Goal: Use online tool/utility: Utilize a website feature to perform a specific function

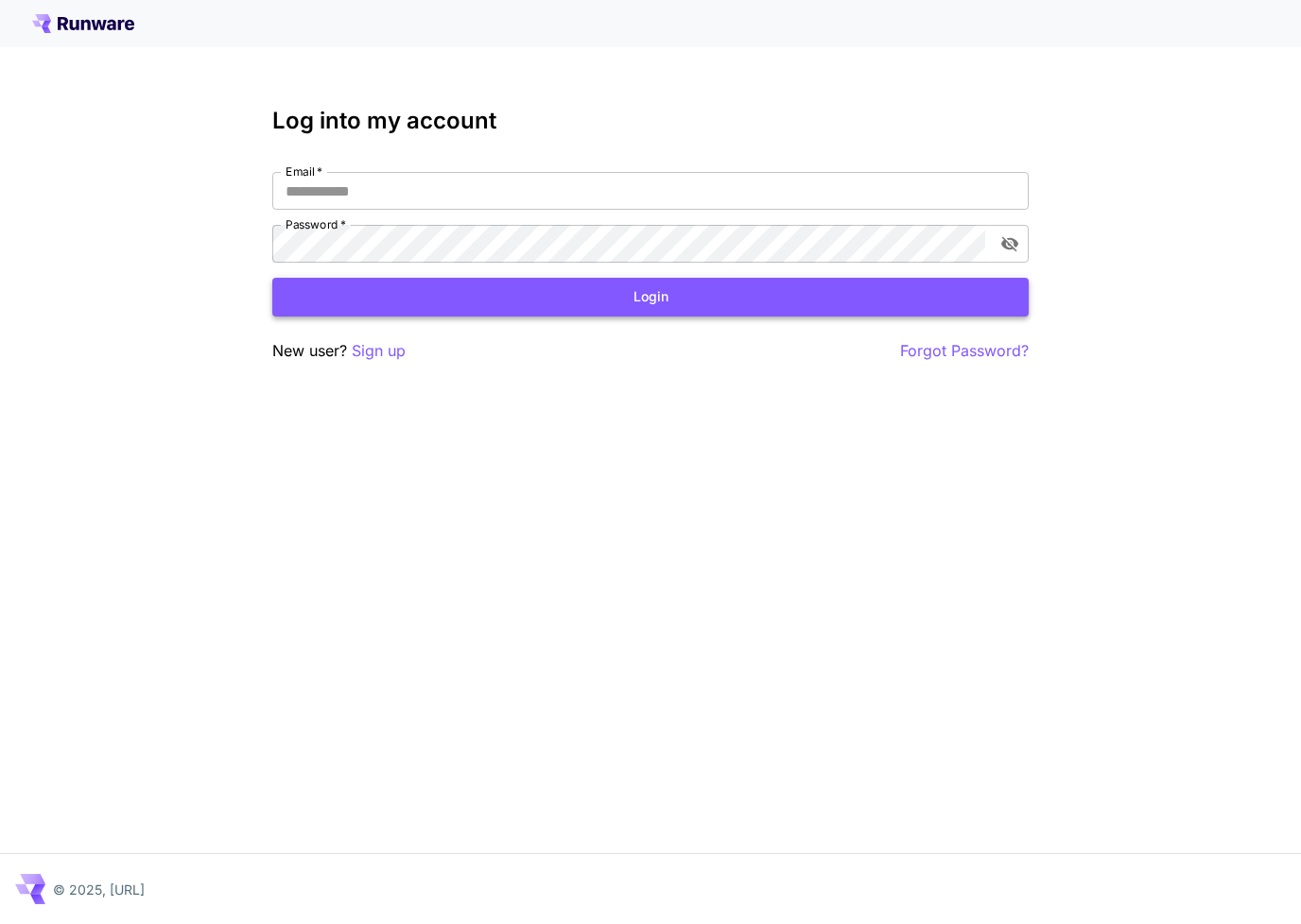
type input "**********"
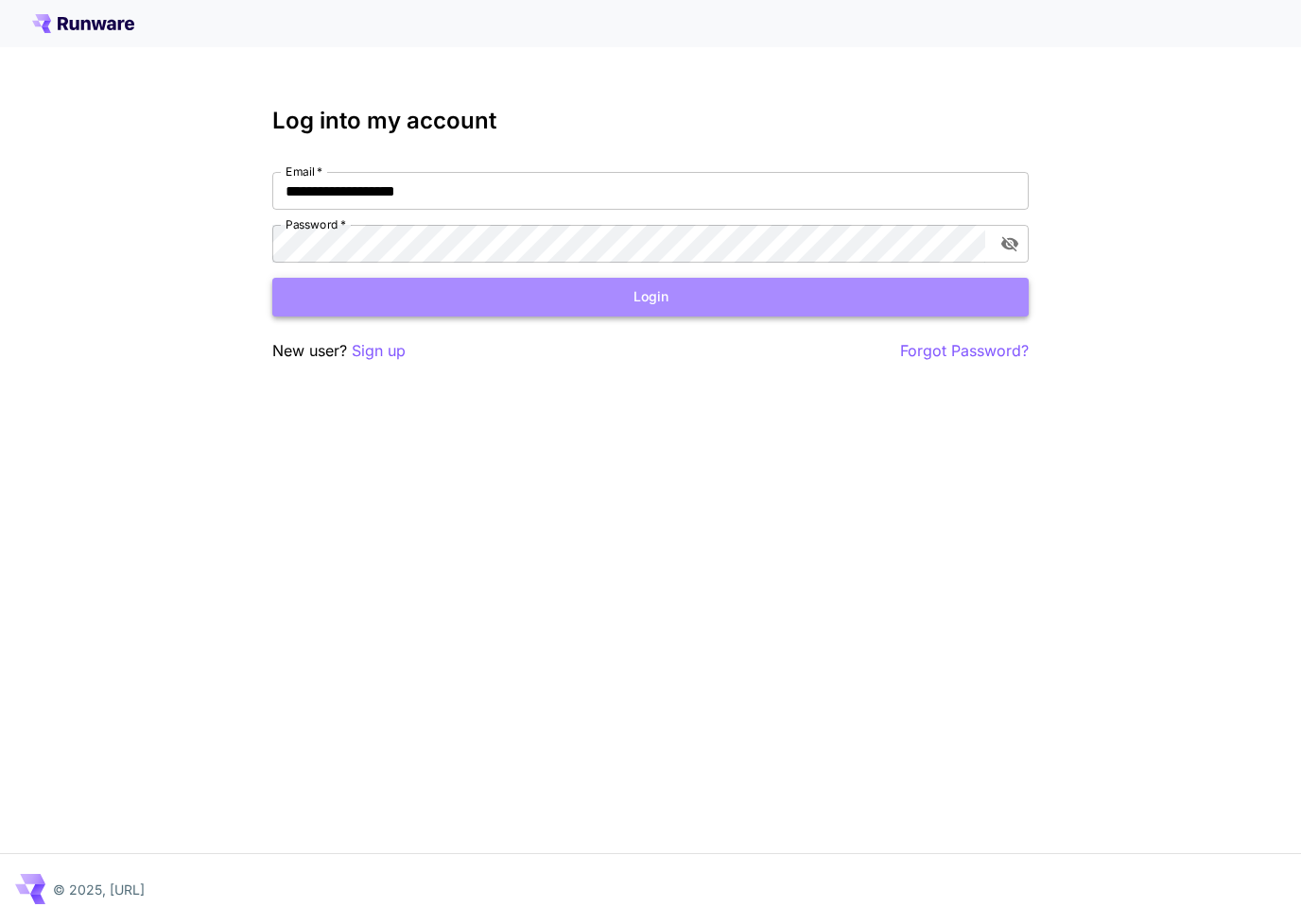
click at [659, 302] on button "Login" at bounding box center [650, 297] width 756 height 39
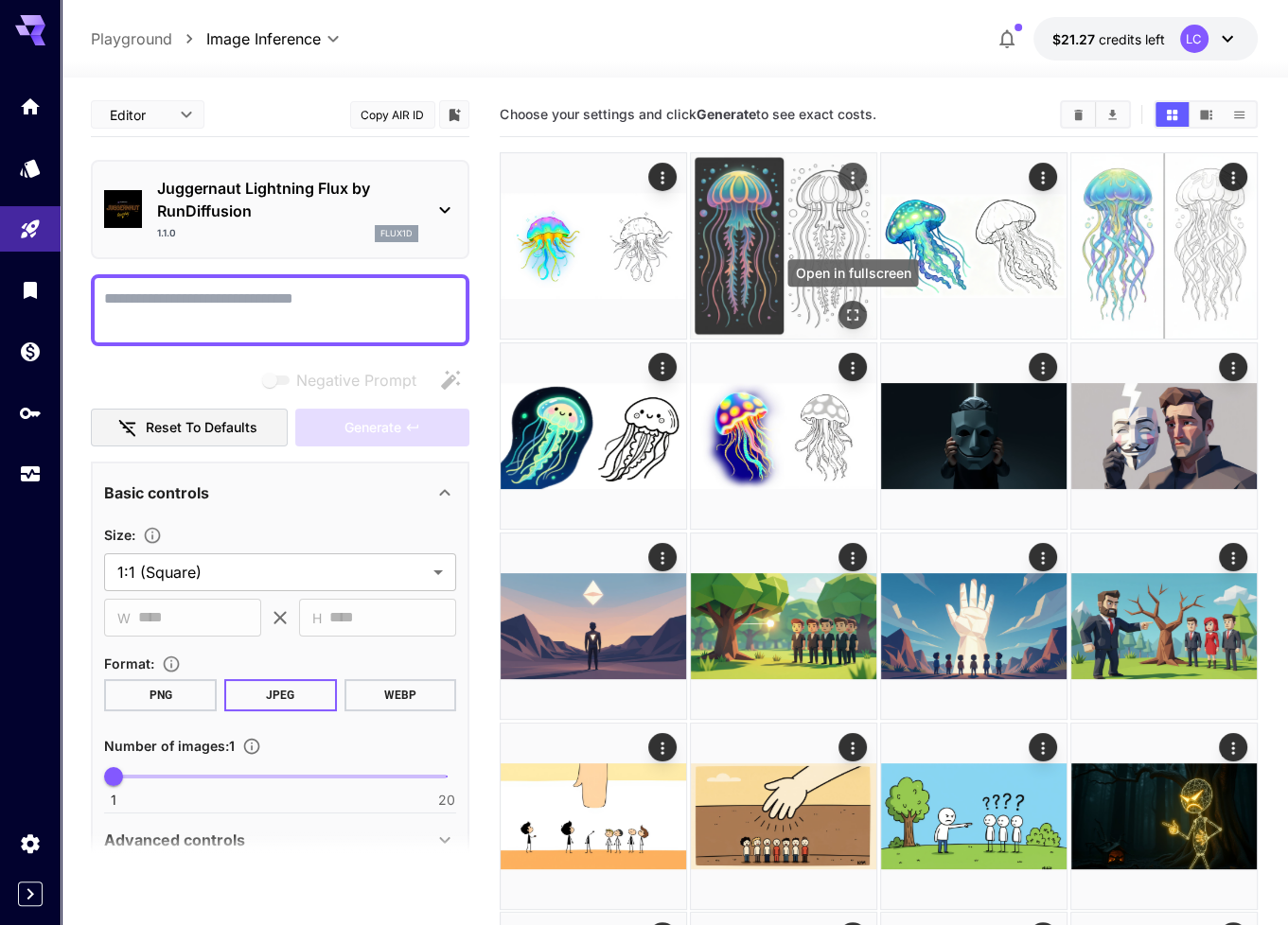
click at [860, 308] on icon "Open in fullscreen" at bounding box center [853, 315] width 19 height 19
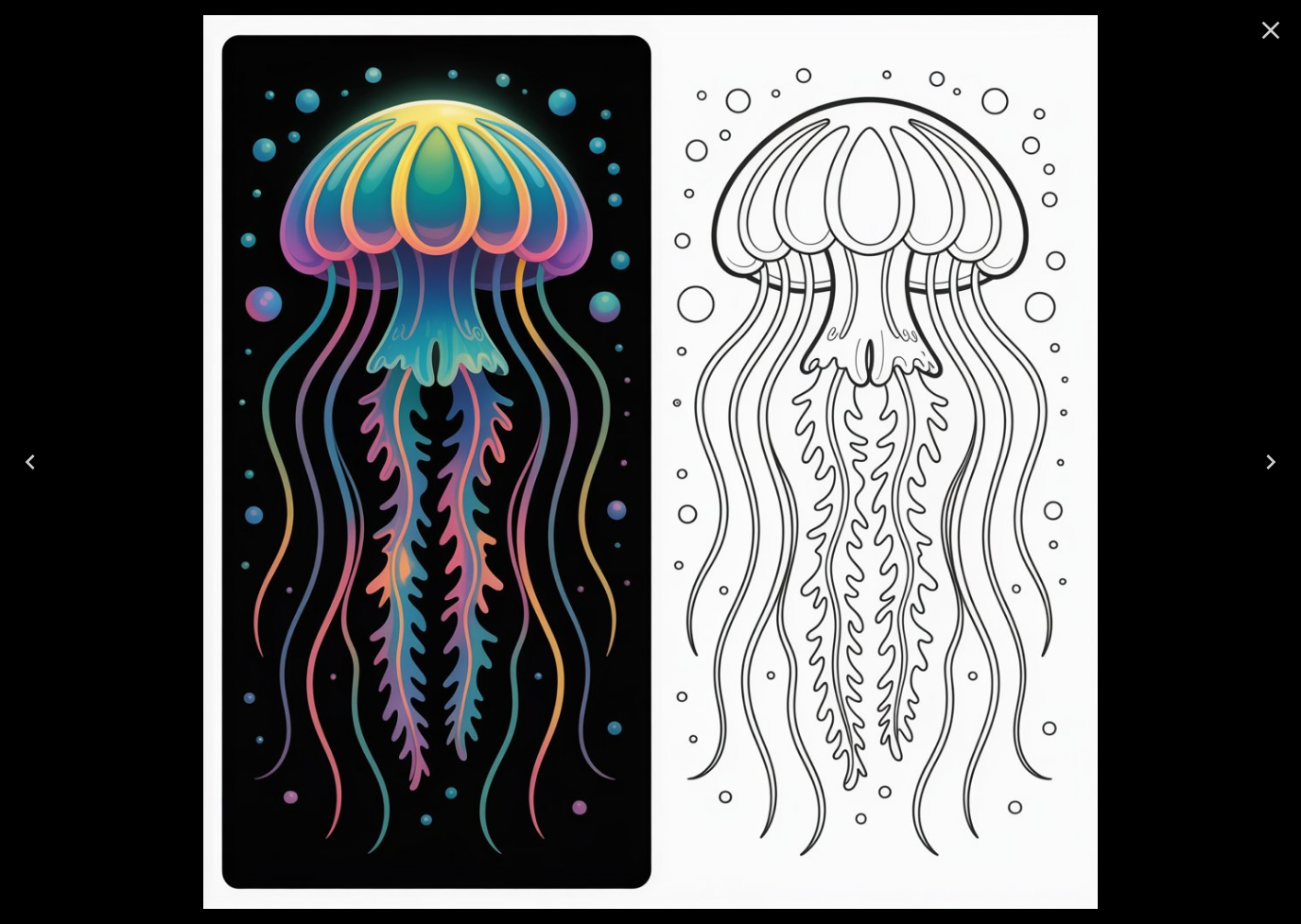
click at [1277, 39] on icon "Close" at bounding box center [1271, 30] width 30 height 30
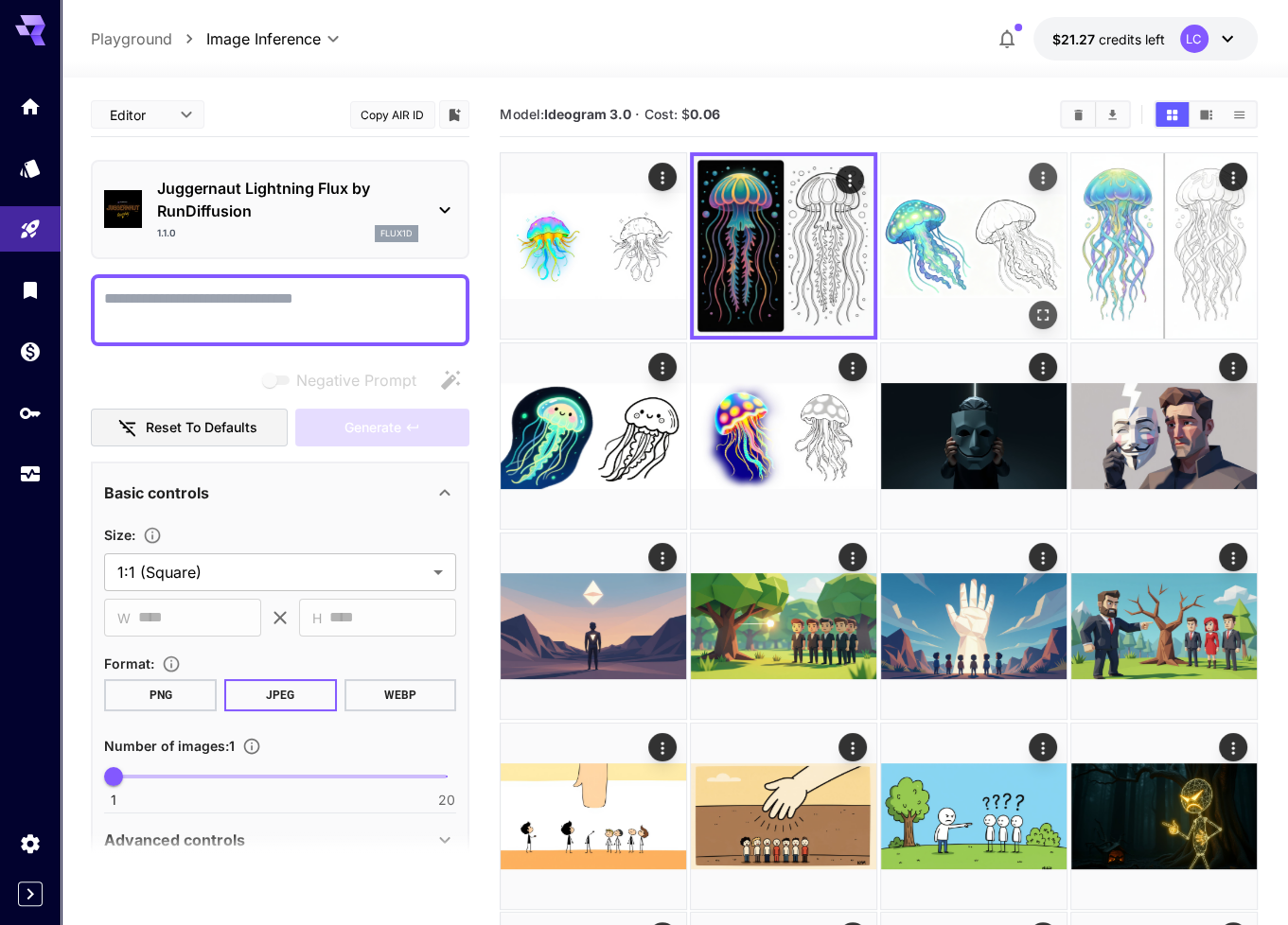
click at [946, 265] on img at bounding box center [973, 246] width 186 height 186
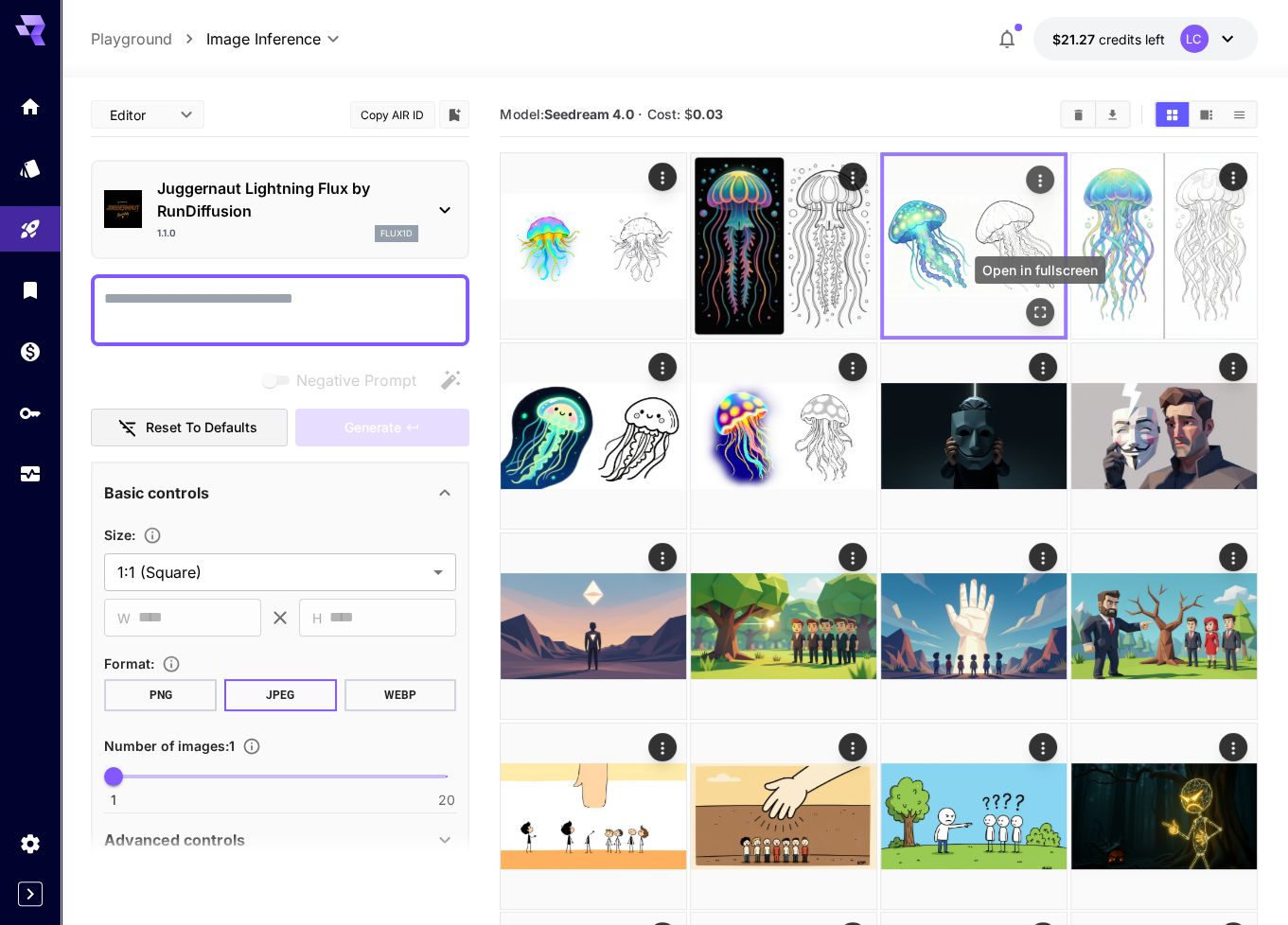
click at [1037, 316] on icon "Open in fullscreen" at bounding box center [1040, 312] width 11 height 11
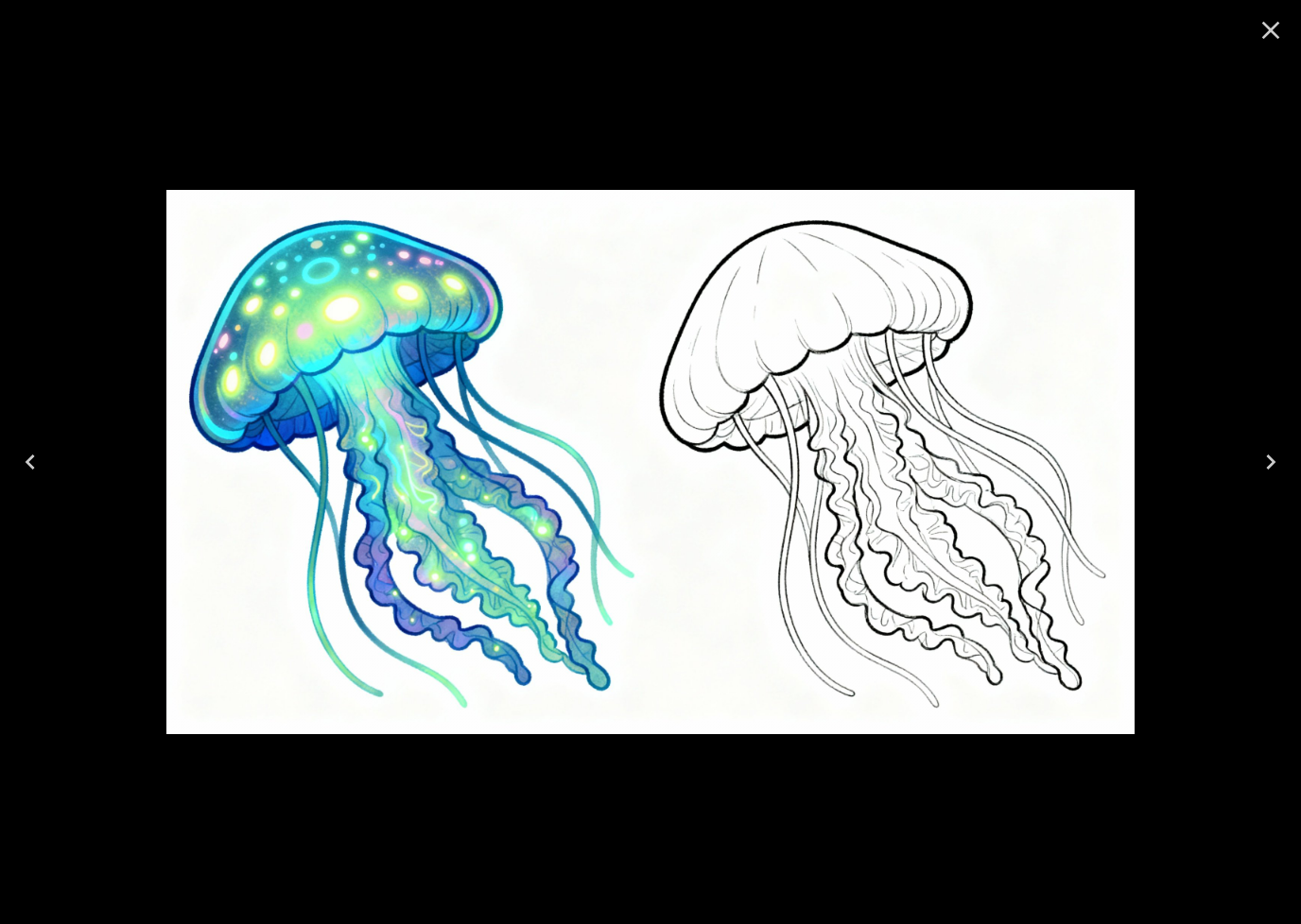
click at [1271, 36] on icon "Close" at bounding box center [1271, 30] width 30 height 30
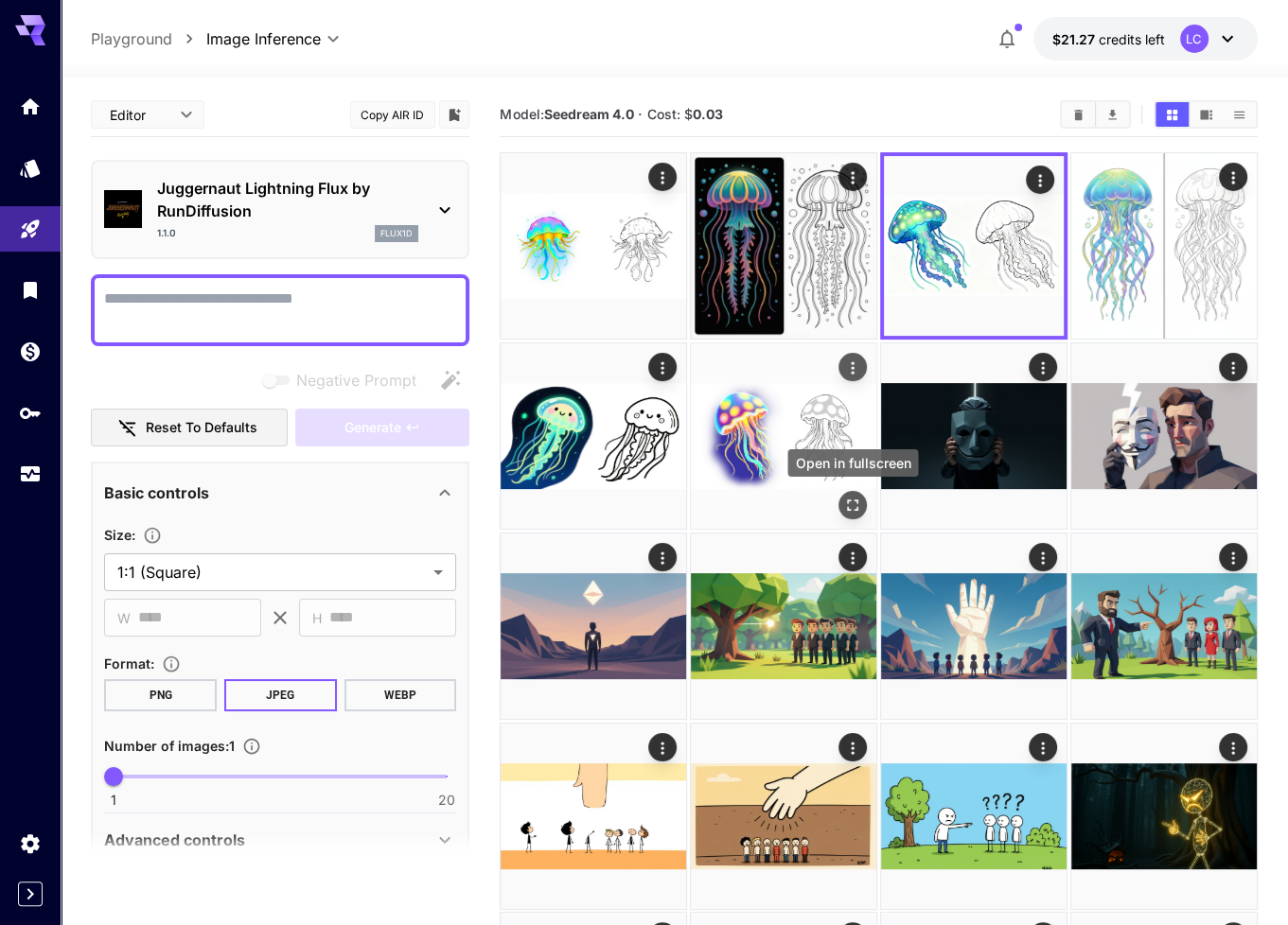
click at [851, 514] on button "Open in fullscreen" at bounding box center [853, 504] width 29 height 29
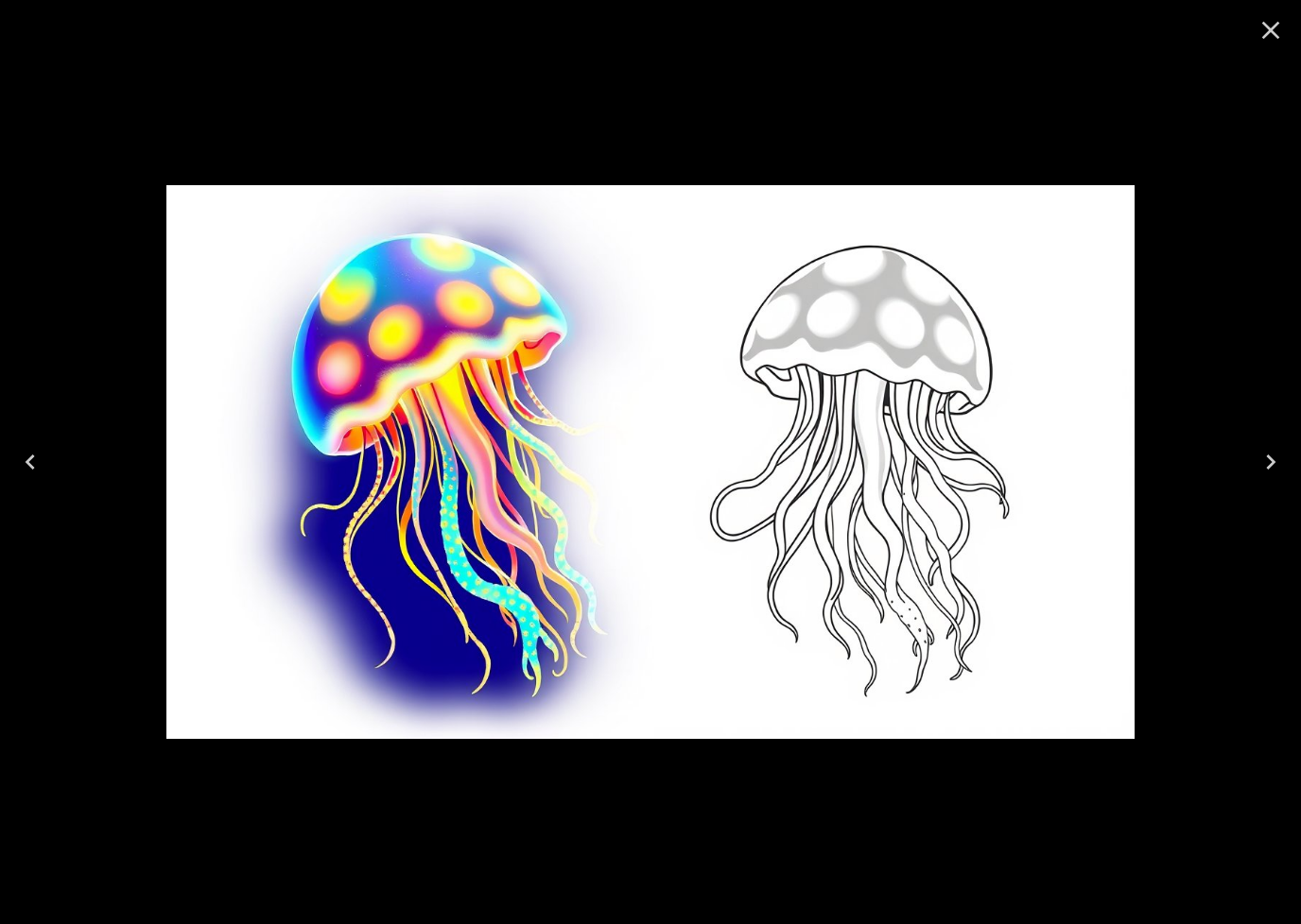
click at [1278, 30] on icon "Close" at bounding box center [1271, 30] width 30 height 30
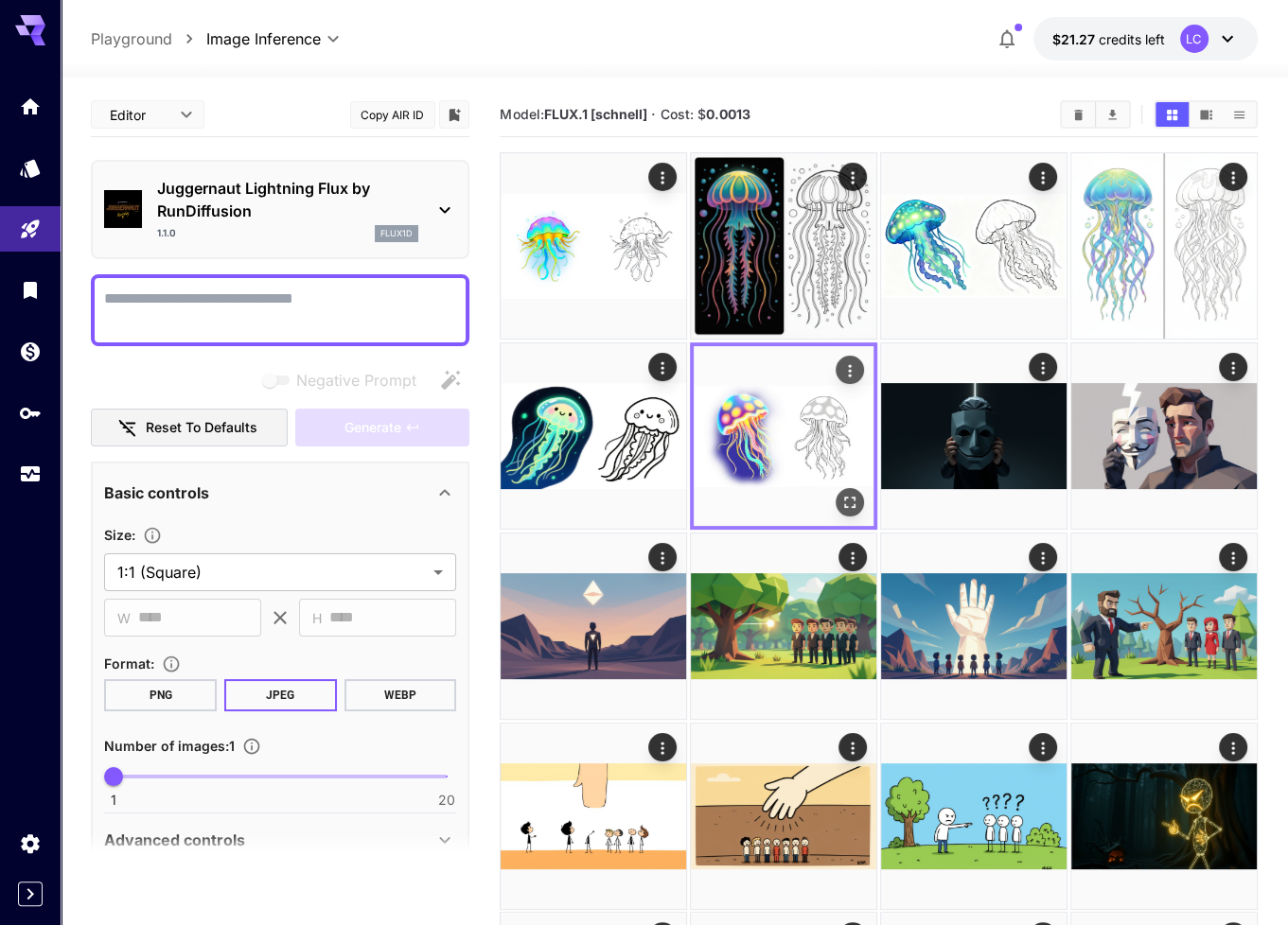
click at [760, 423] on img at bounding box center [783, 436] width 180 height 180
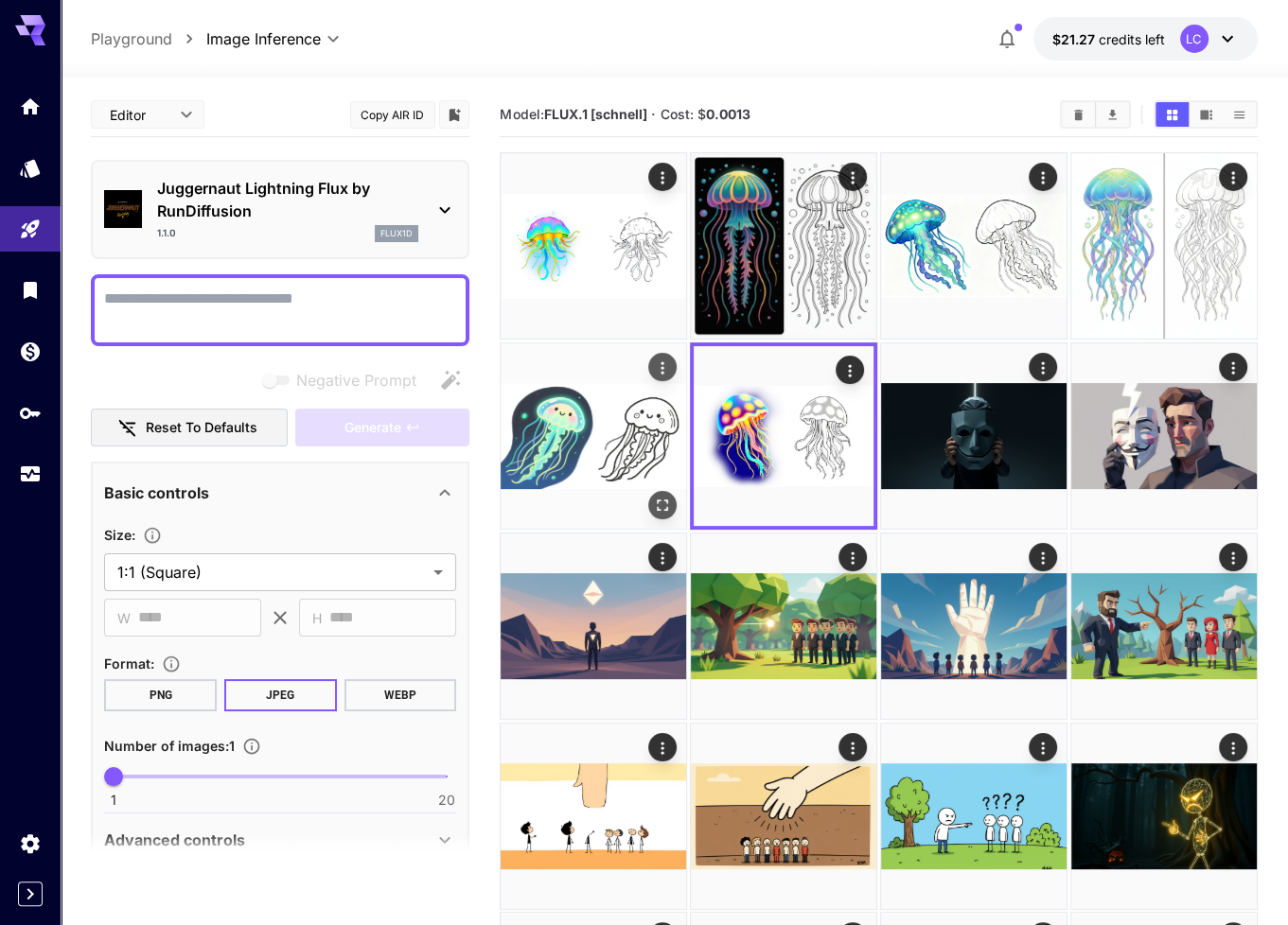
click at [604, 445] on img at bounding box center [593, 436] width 186 height 186
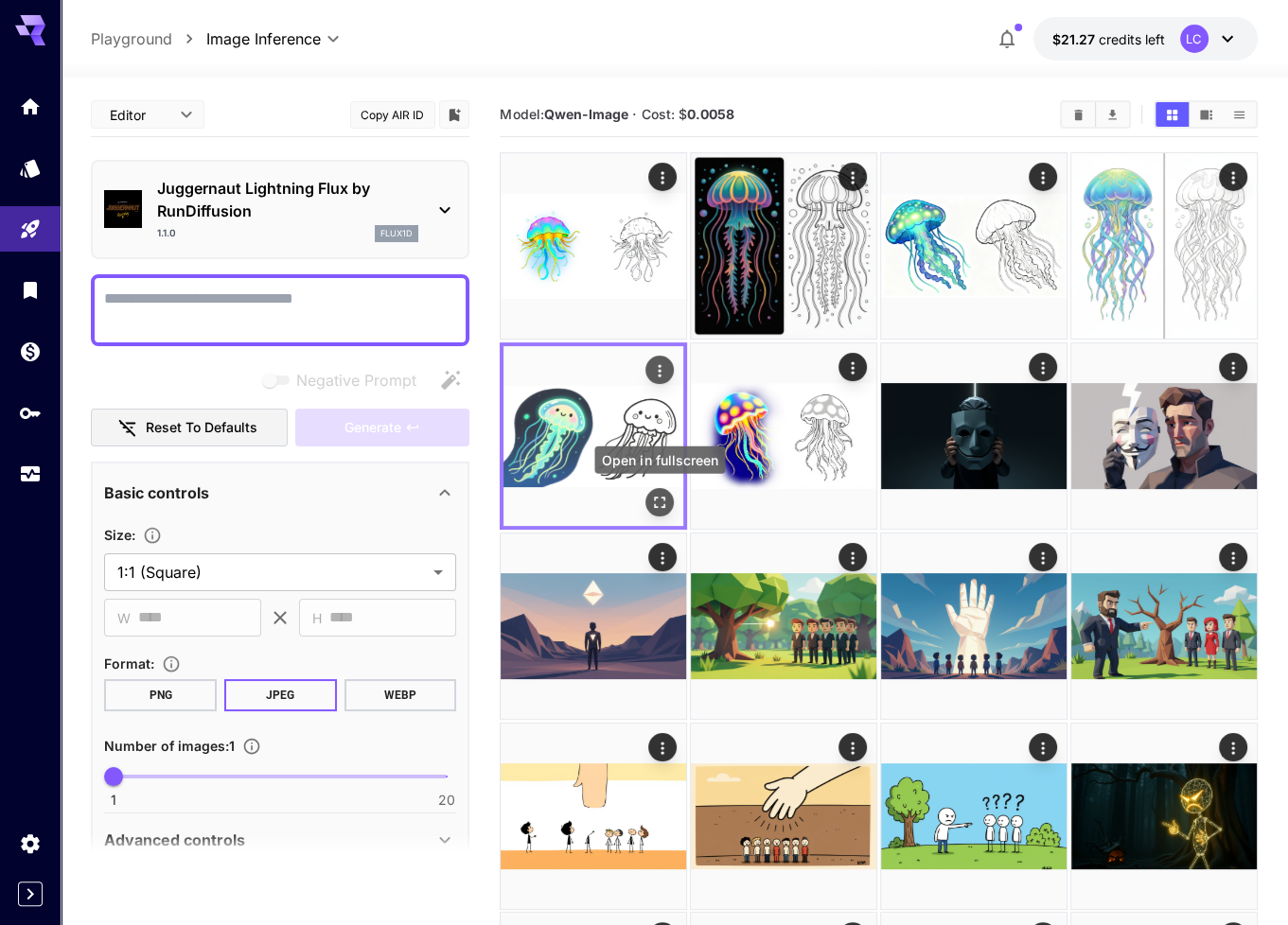
click at [656, 504] on icon "Open in fullscreen" at bounding box center [660, 502] width 19 height 19
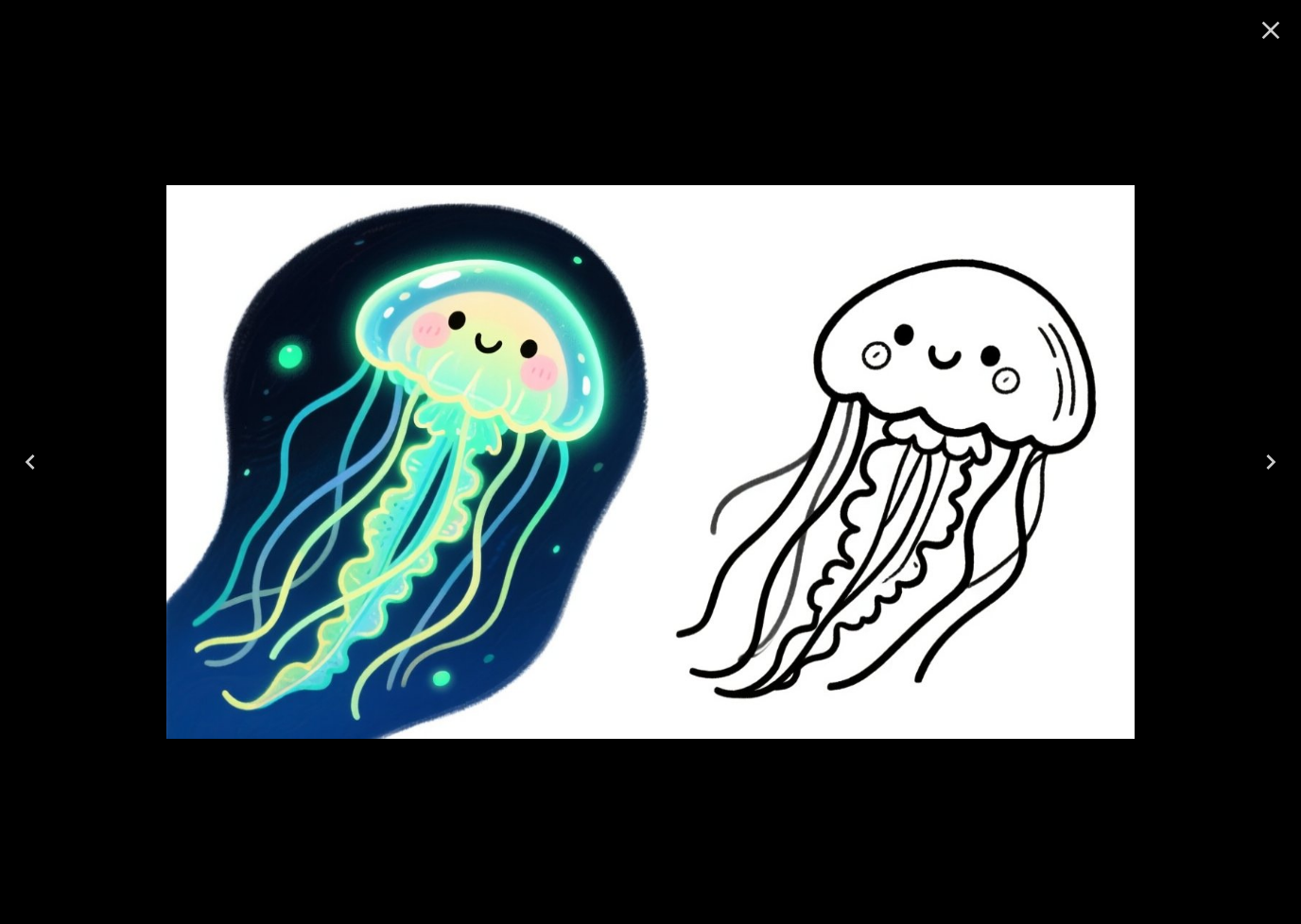
click at [1272, 32] on icon "Close" at bounding box center [1271, 30] width 18 height 18
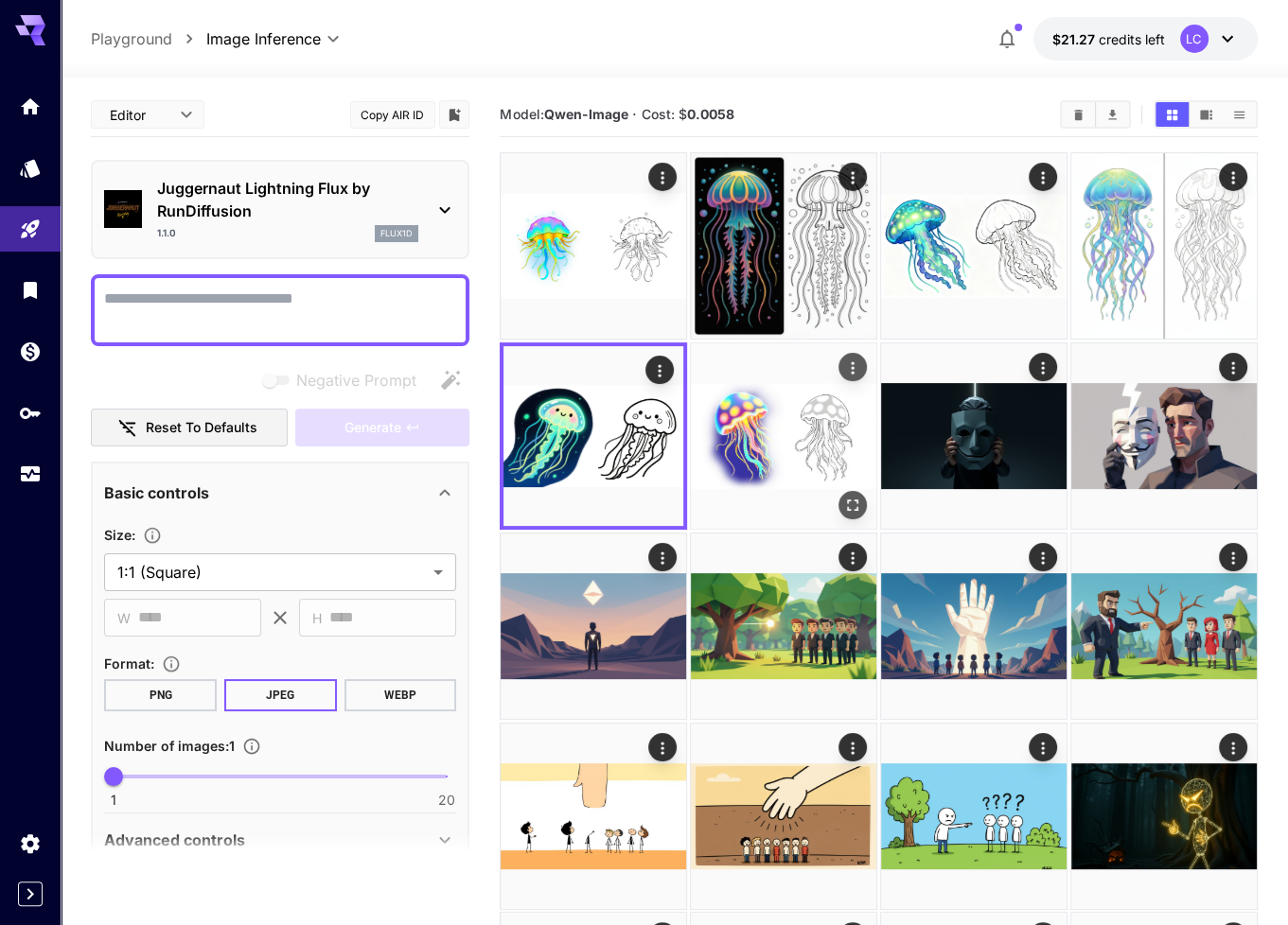
click at [770, 426] on img at bounding box center [783, 436] width 186 height 186
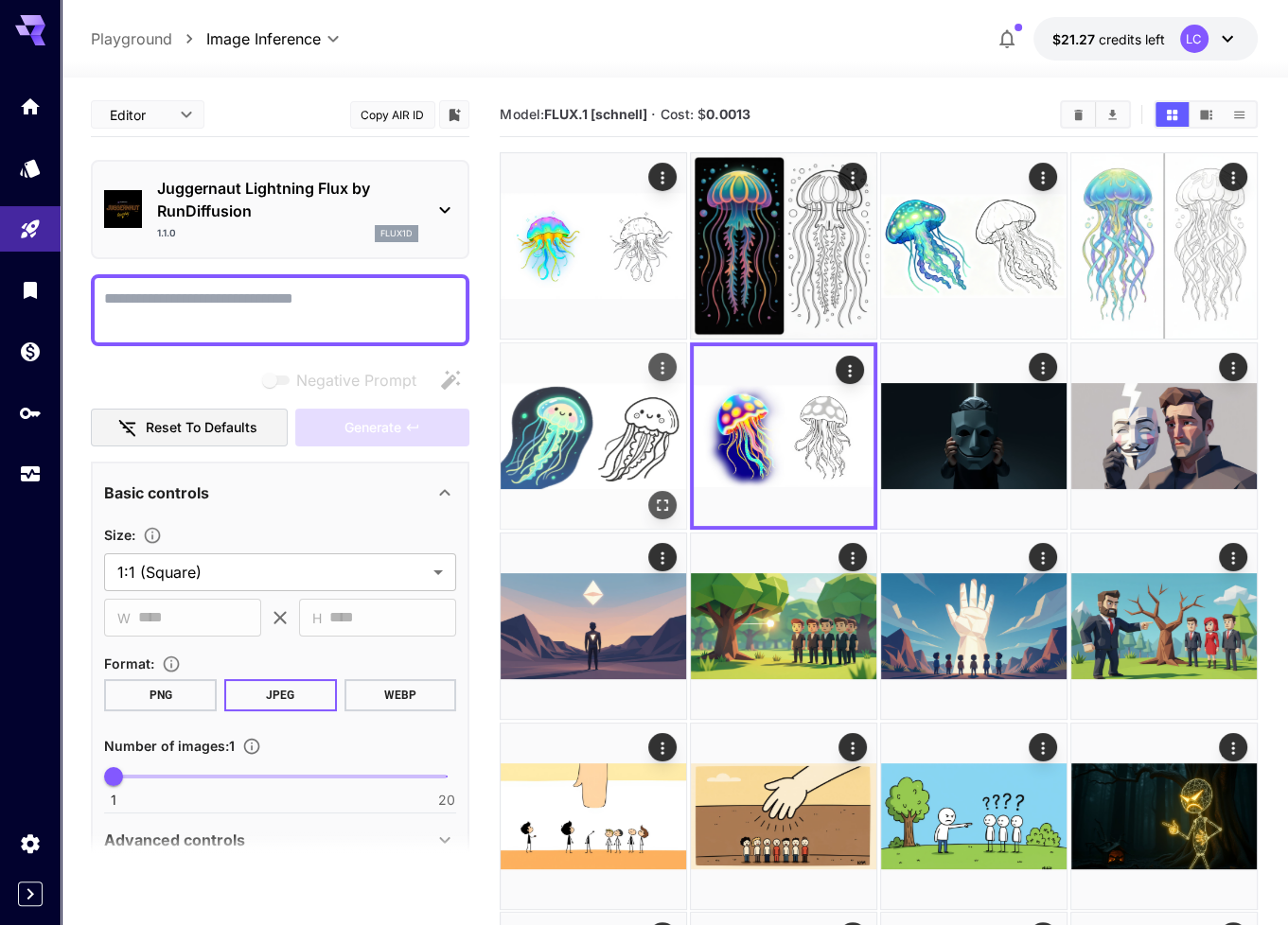
click at [604, 445] on img at bounding box center [593, 436] width 186 height 186
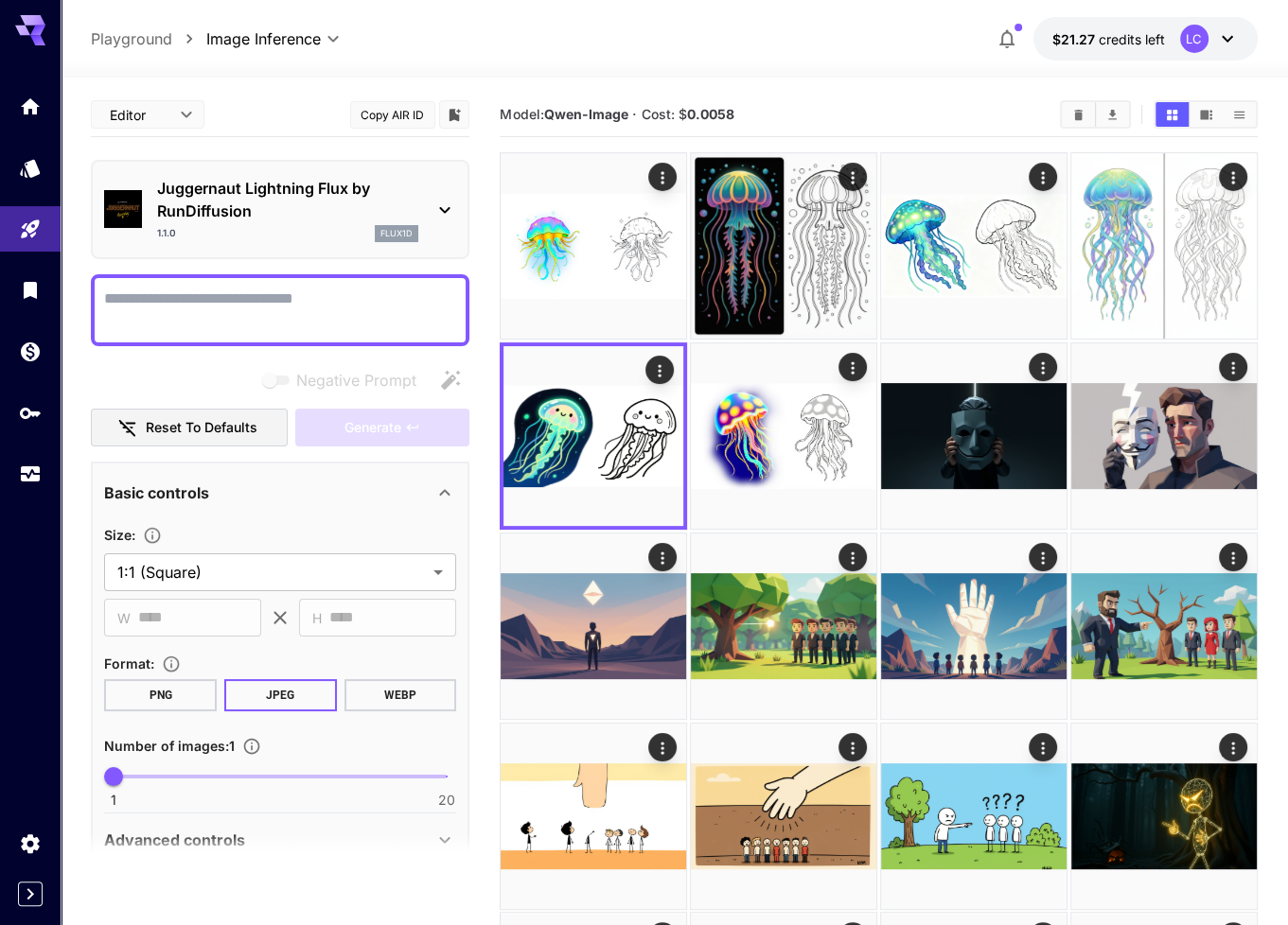
click at [435, 213] on icon at bounding box center [445, 210] width 23 height 23
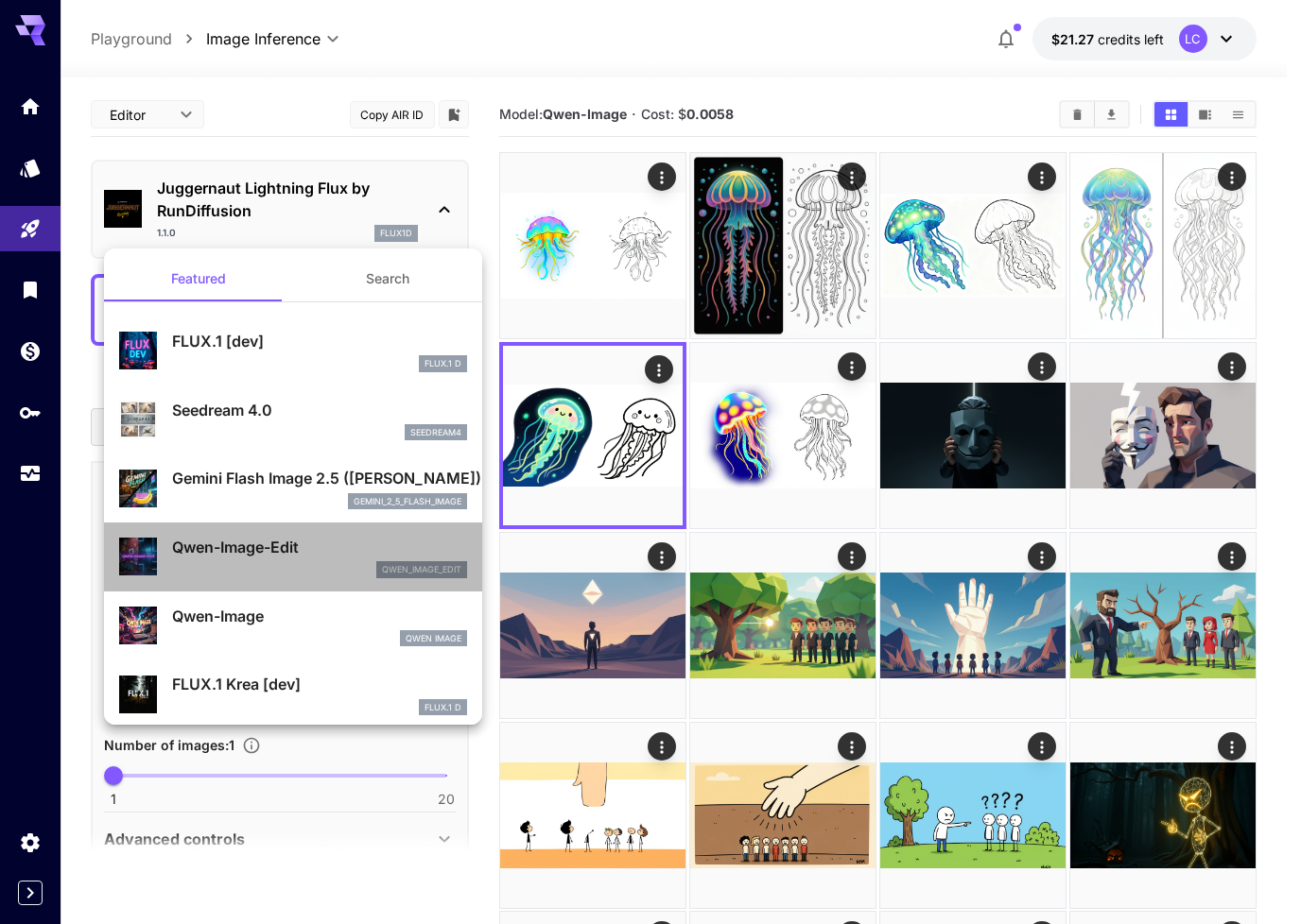
click at [309, 561] on div "qwen_image_edit" at bounding box center [320, 569] width 295 height 17
type input "*"
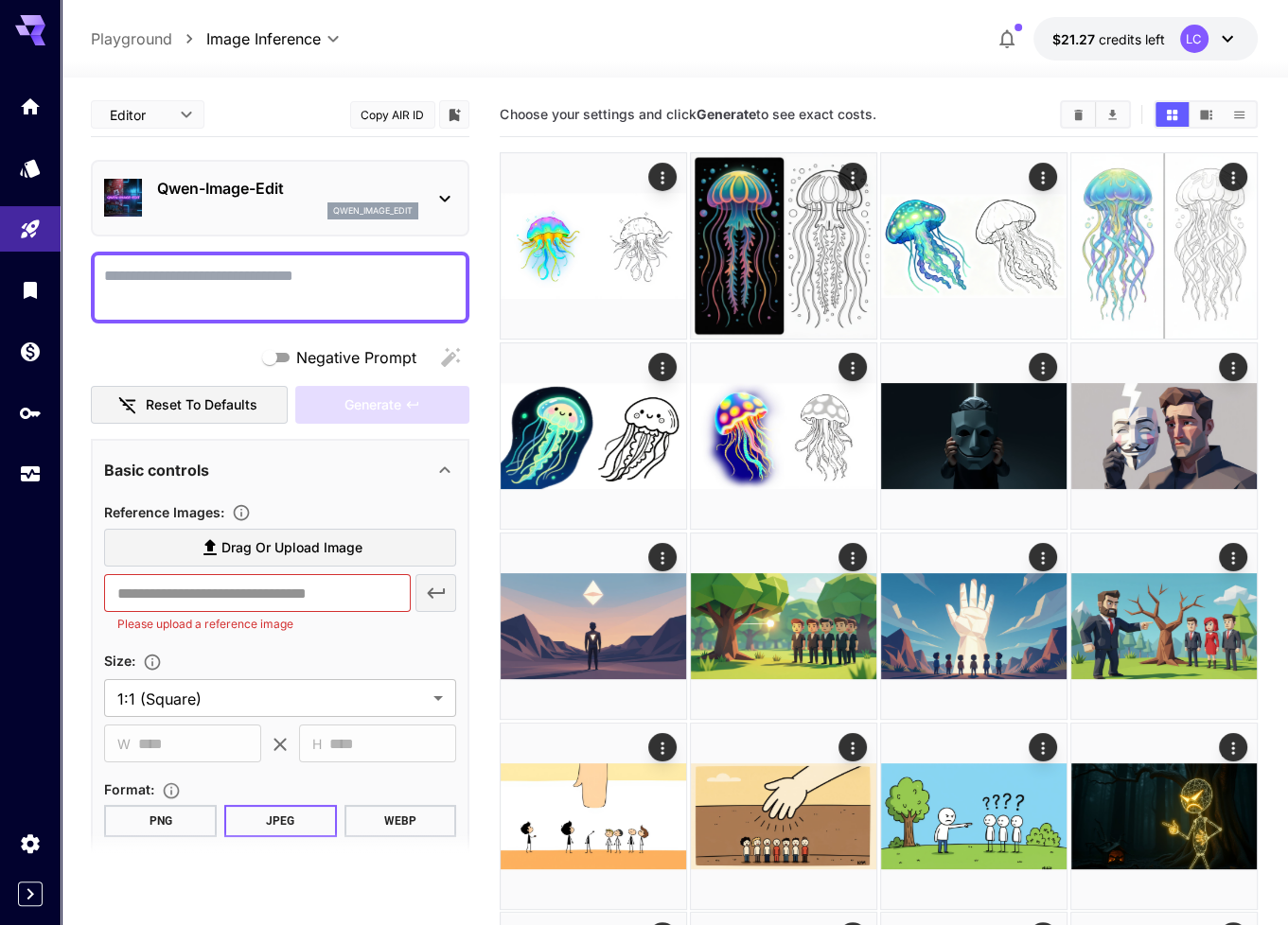
click at [447, 202] on icon at bounding box center [445, 199] width 23 height 23
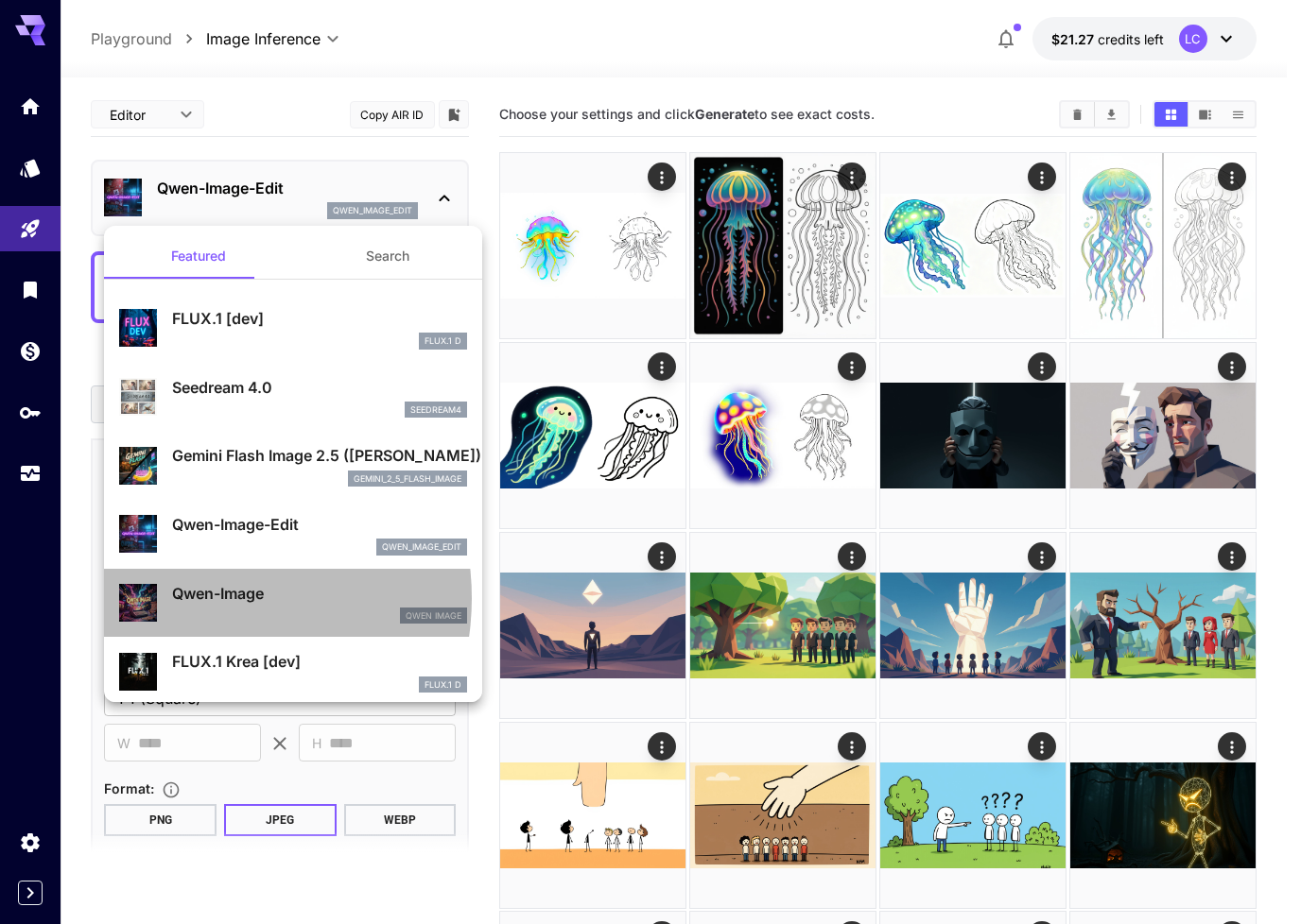
click at [195, 598] on p "Qwen-Image" at bounding box center [320, 593] width 295 height 23
type input "**"
type input "***"
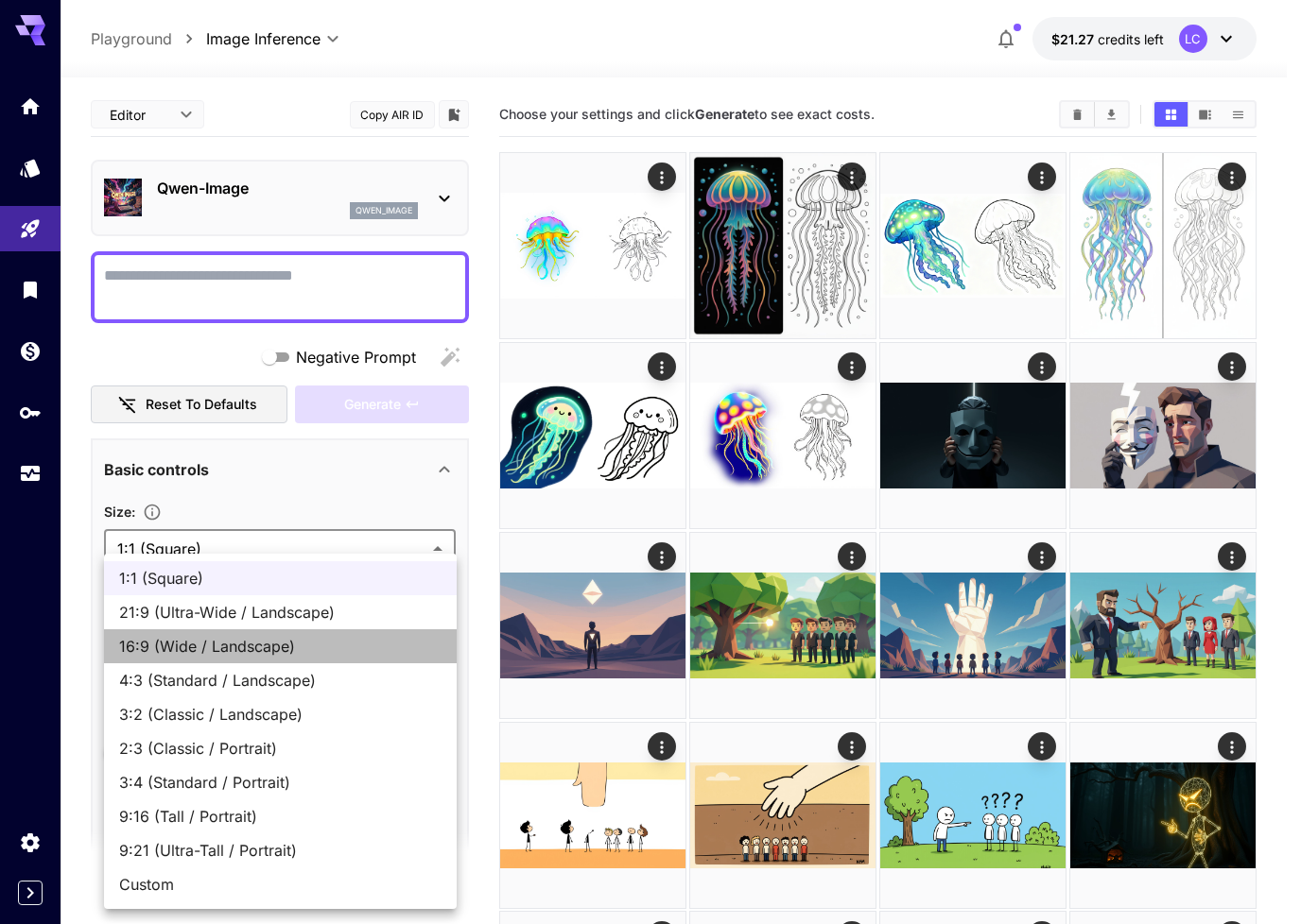
click at [279, 641] on span "16:9 (Wide / Landscape)" at bounding box center [280, 646] width 322 height 23
type input "**********"
type input "****"
type input "***"
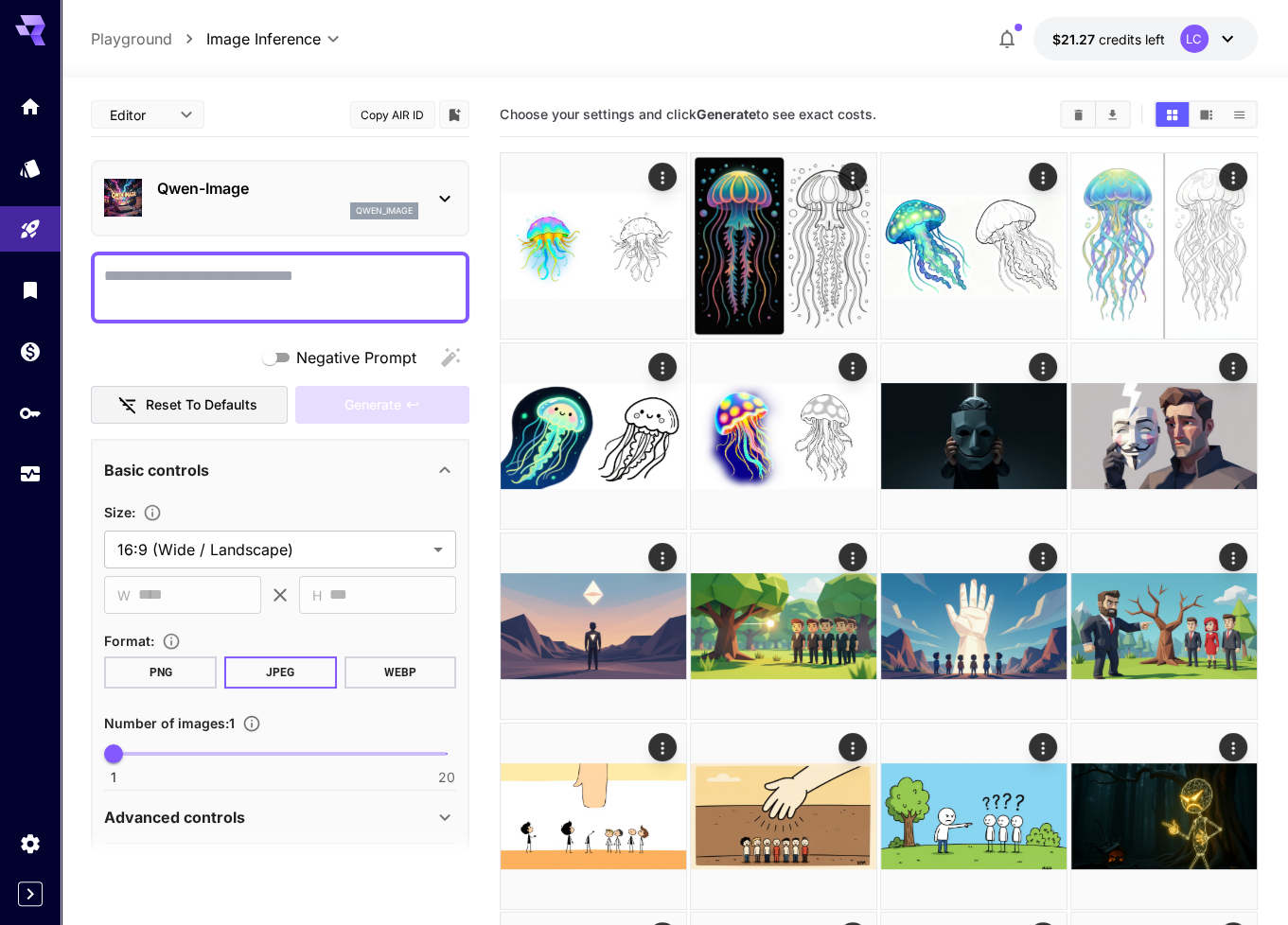
click at [445, 190] on icon at bounding box center [445, 199] width 23 height 23
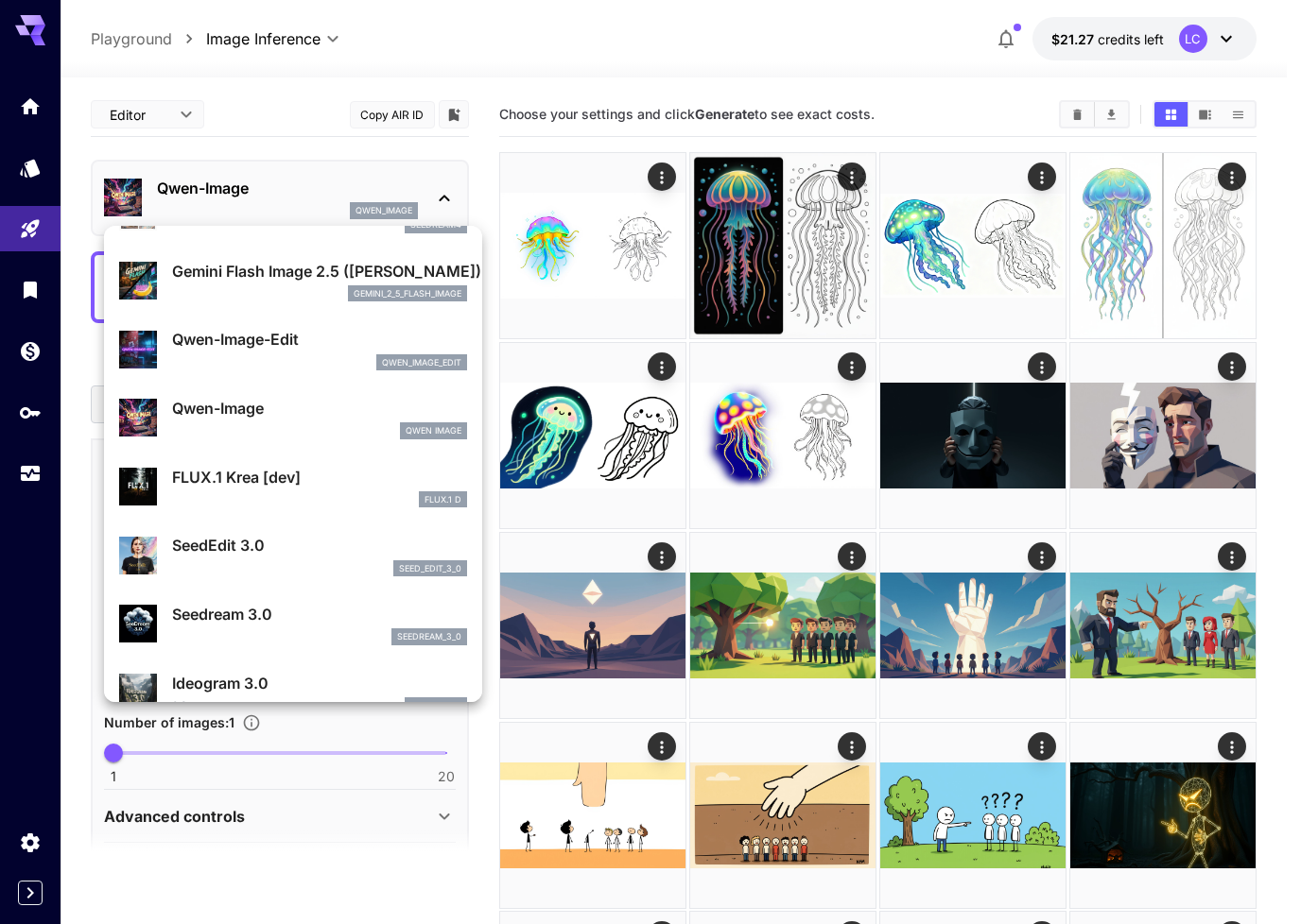
scroll to position [189, 0]
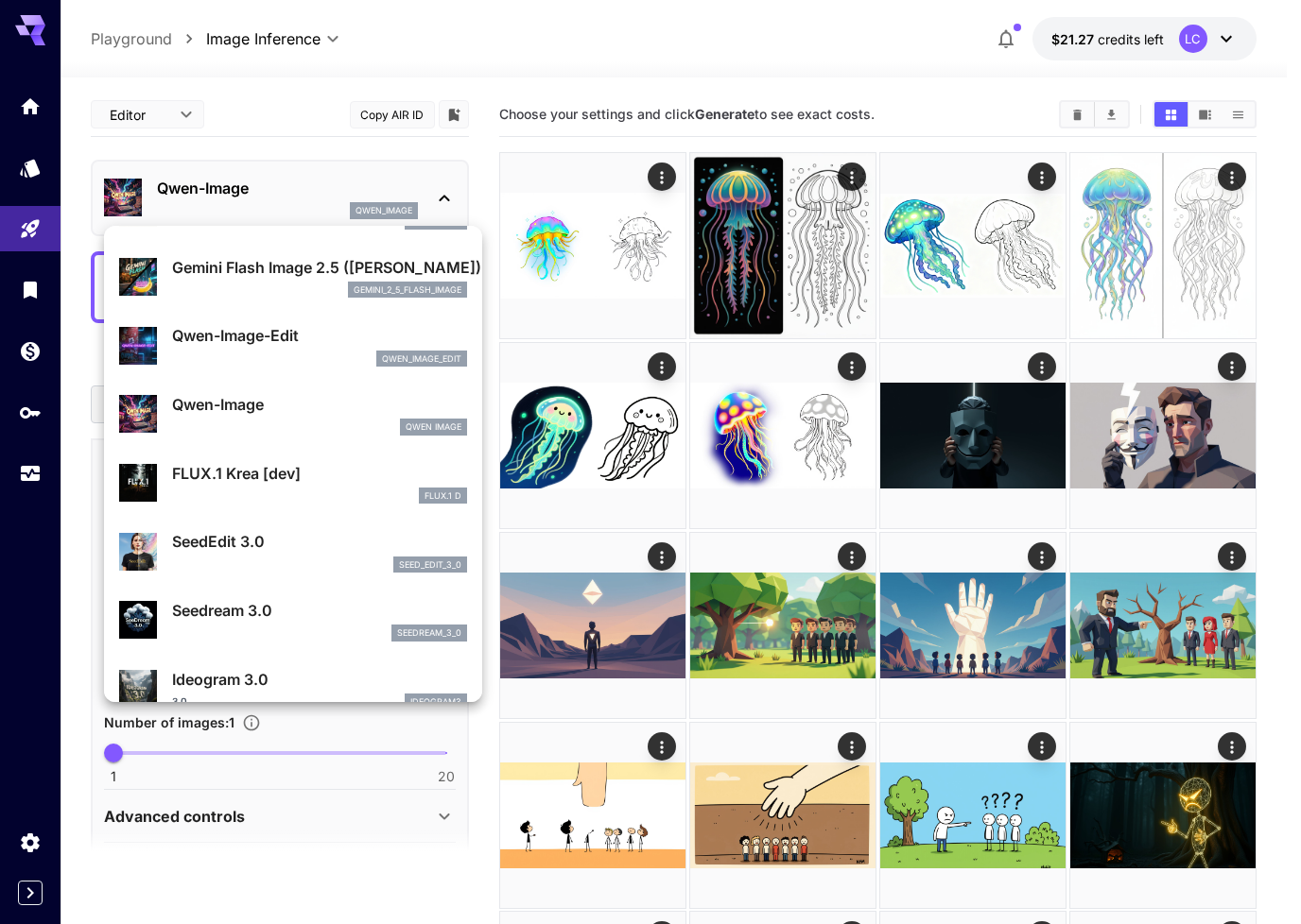
click at [962, 271] on div at bounding box center [650, 462] width 1301 height 924
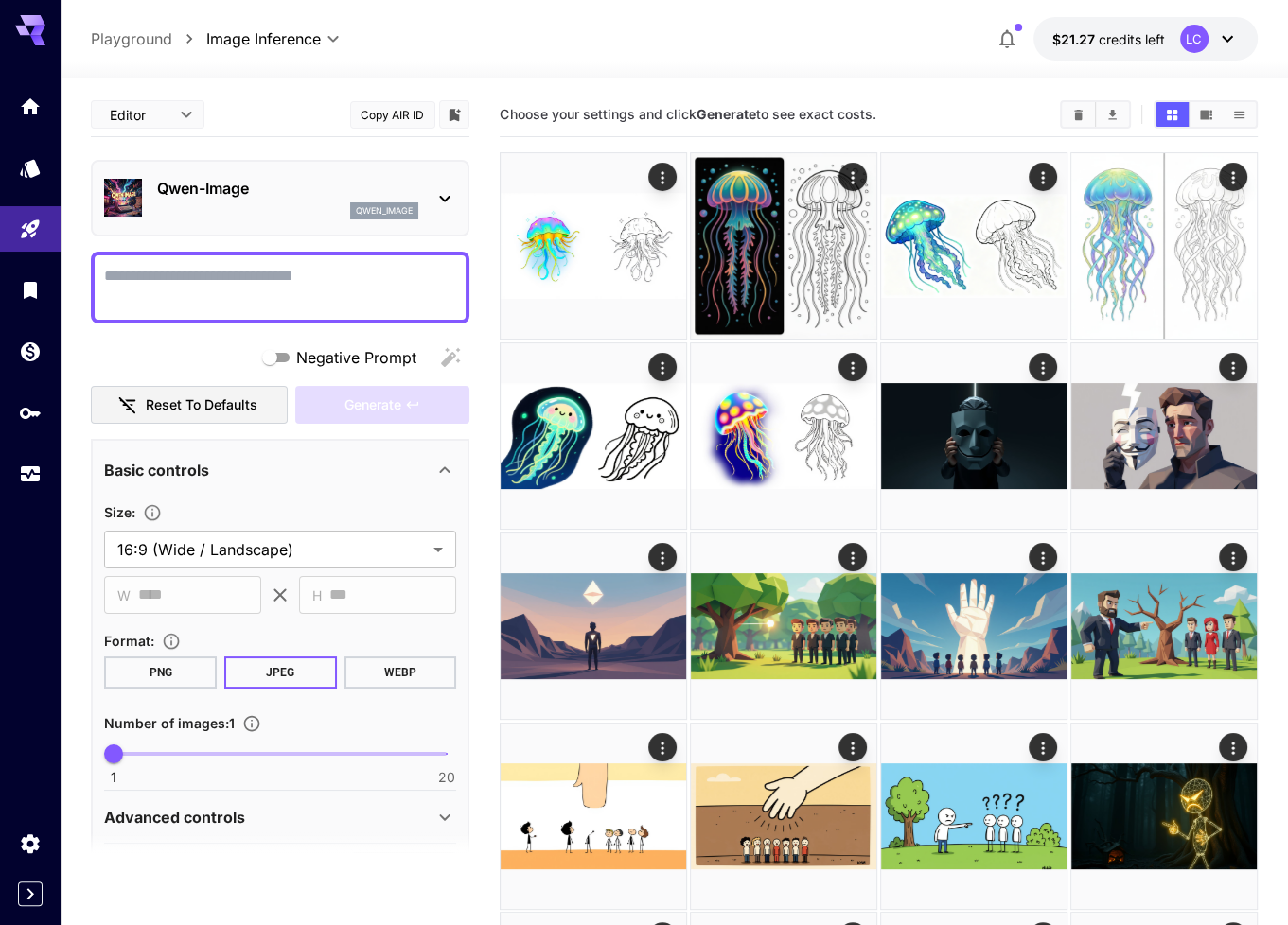
click at [963, 271] on img at bounding box center [973, 246] width 186 height 186
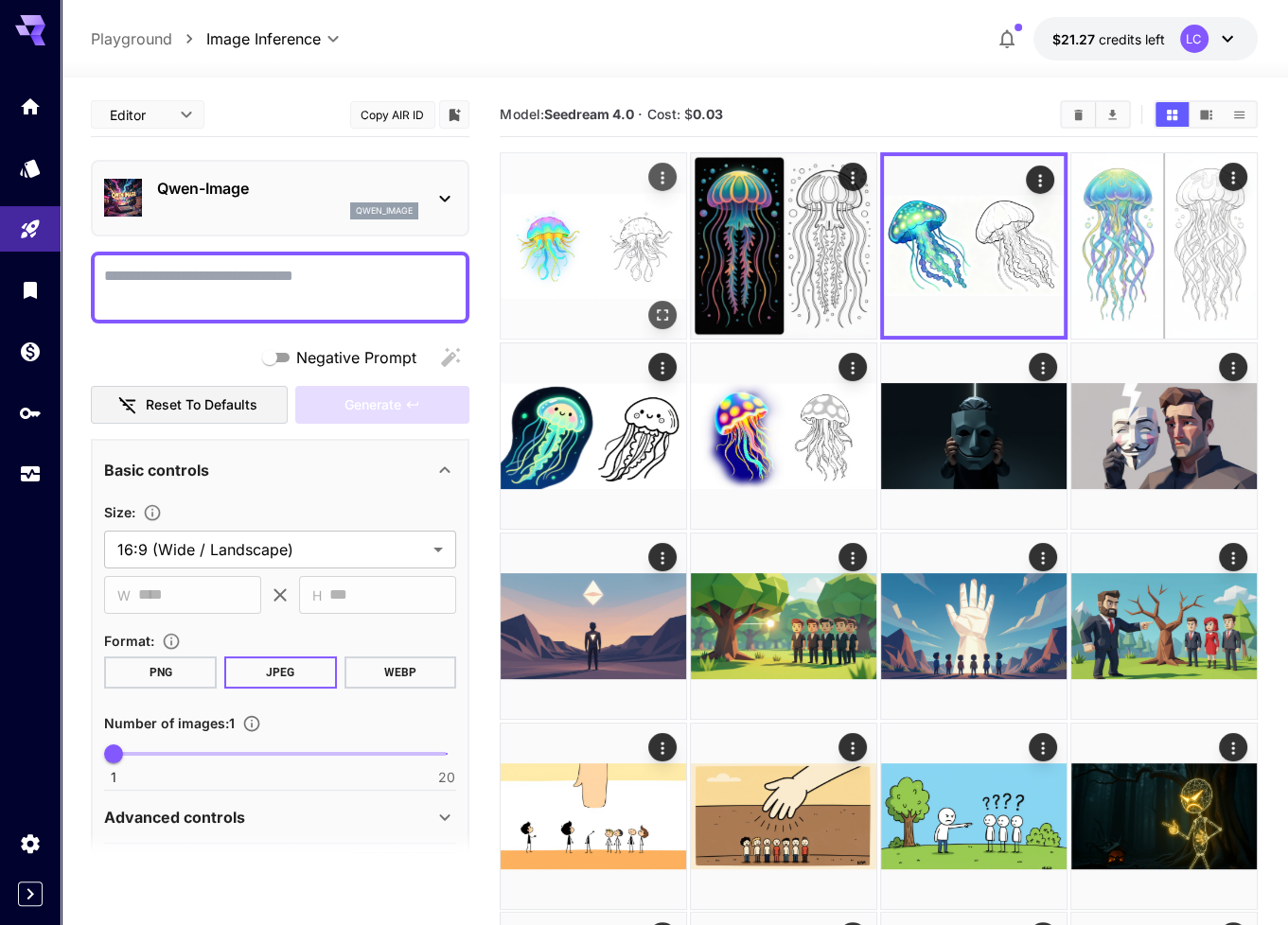
click at [619, 260] on img at bounding box center [593, 246] width 186 height 186
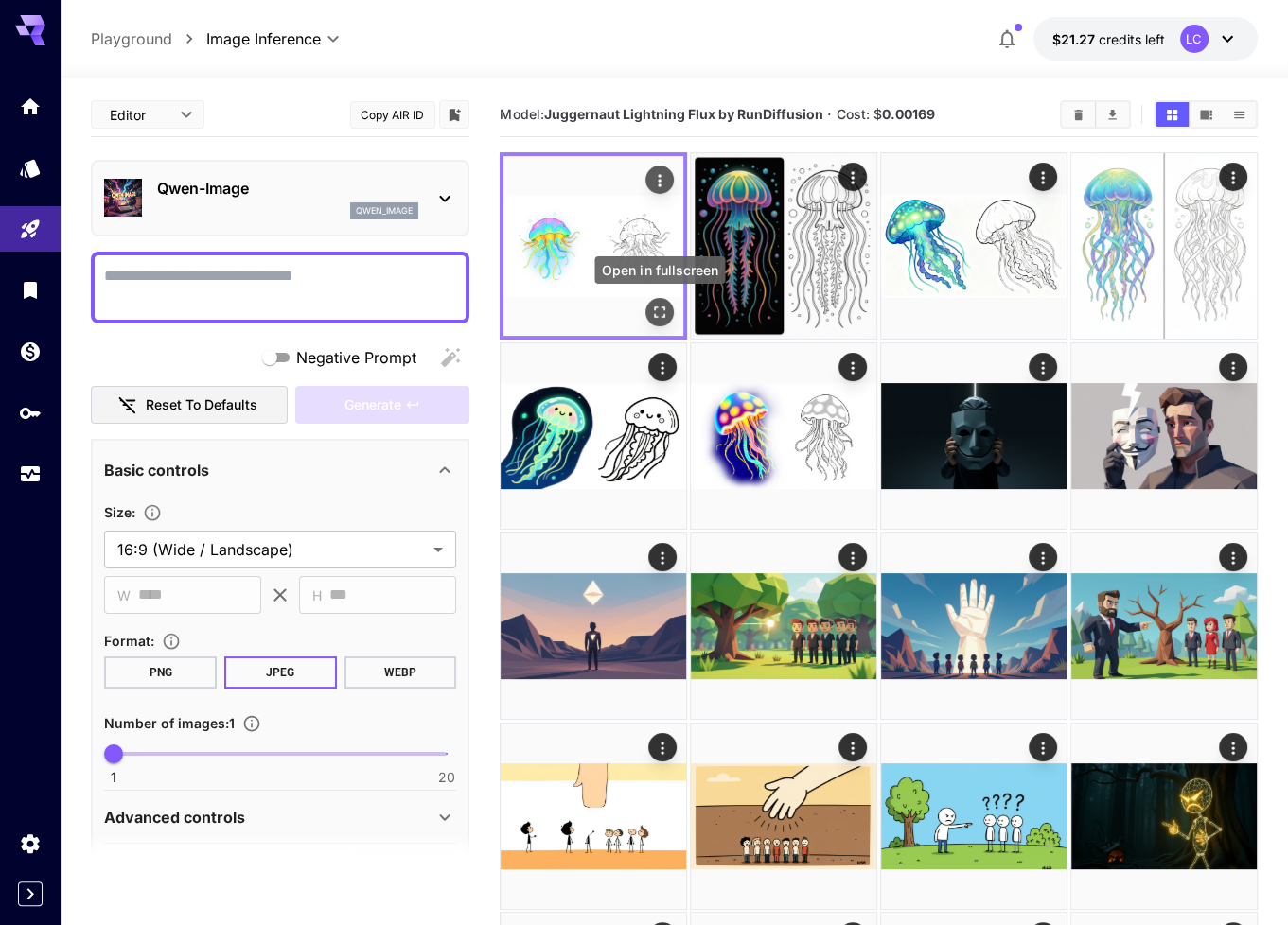
click at [663, 317] on icon "Open in fullscreen" at bounding box center [660, 312] width 19 height 19
